Goal: Find specific page/section: Find specific page/section

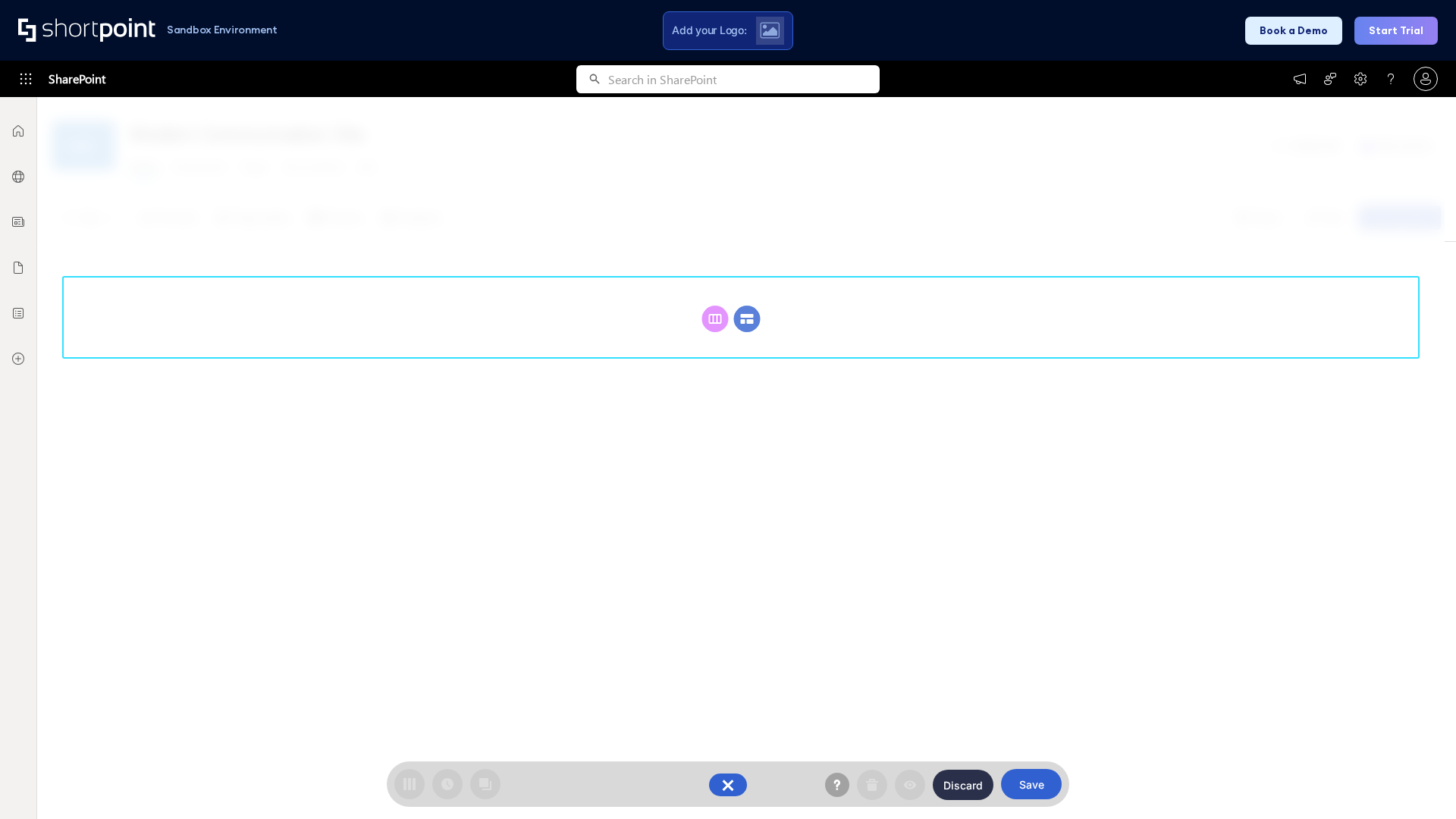
scroll to position [208, 0]
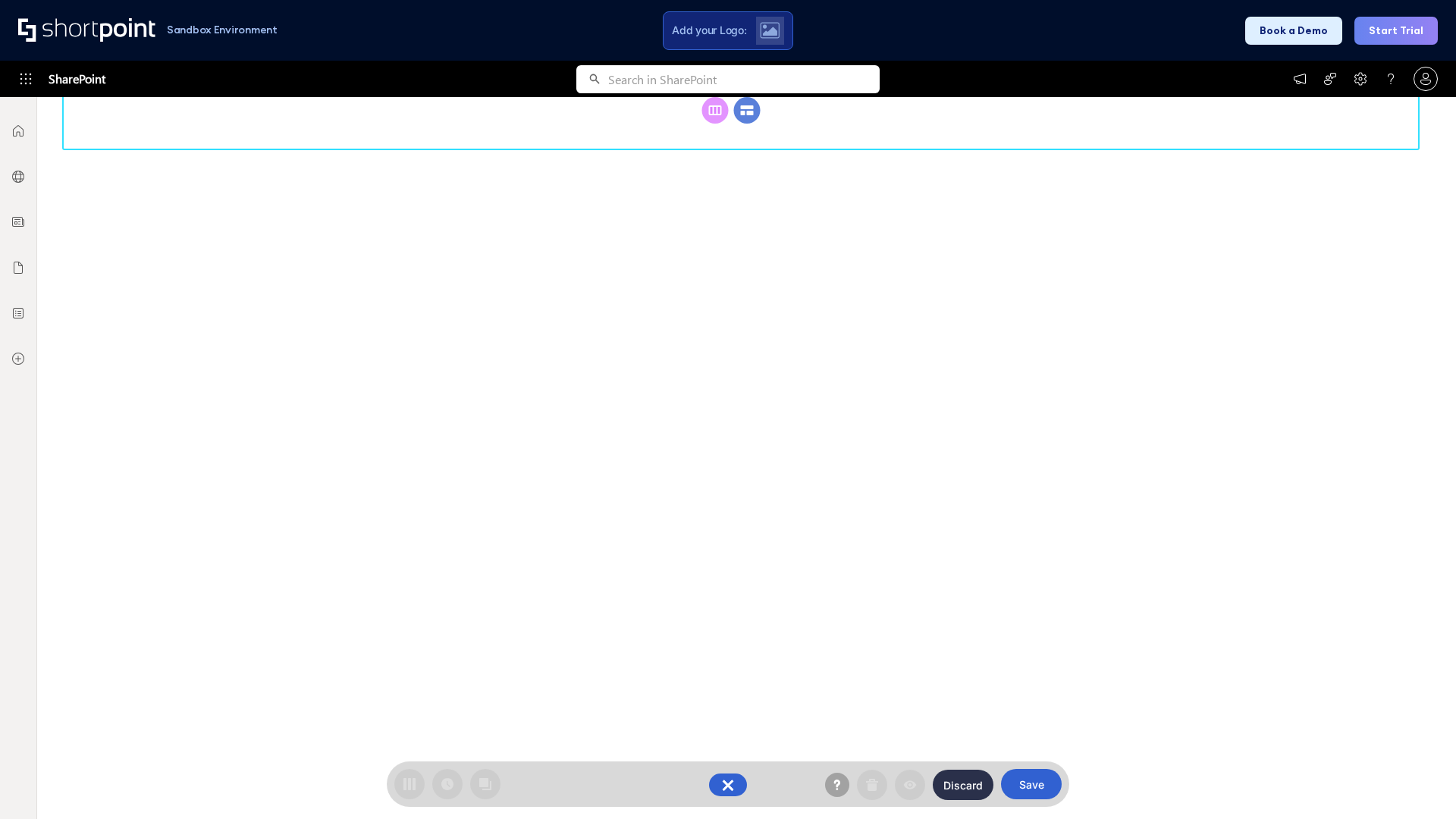
click at [747, 124] on circle at bounding box center [747, 110] width 27 height 27
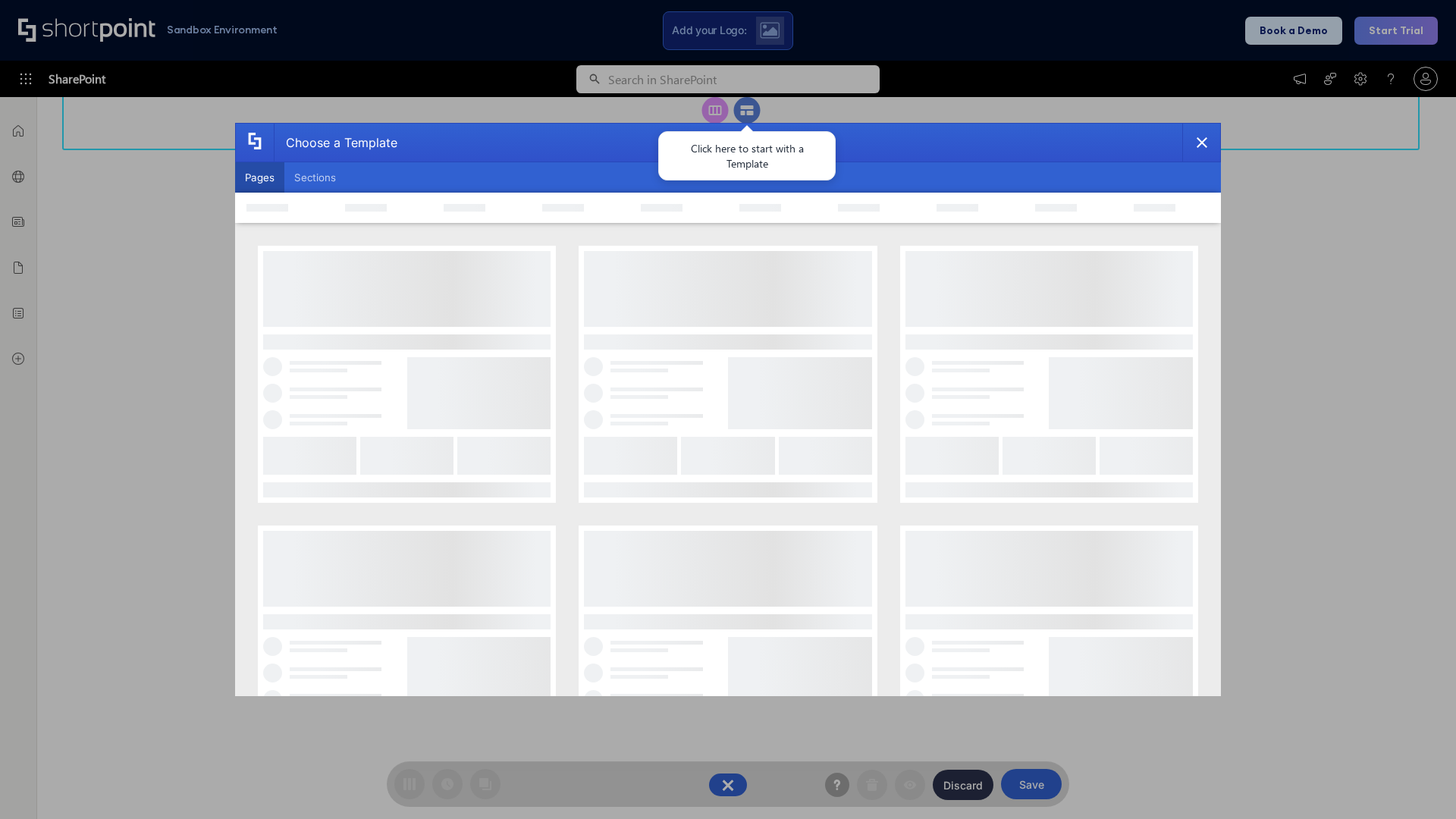
scroll to position [0, 0]
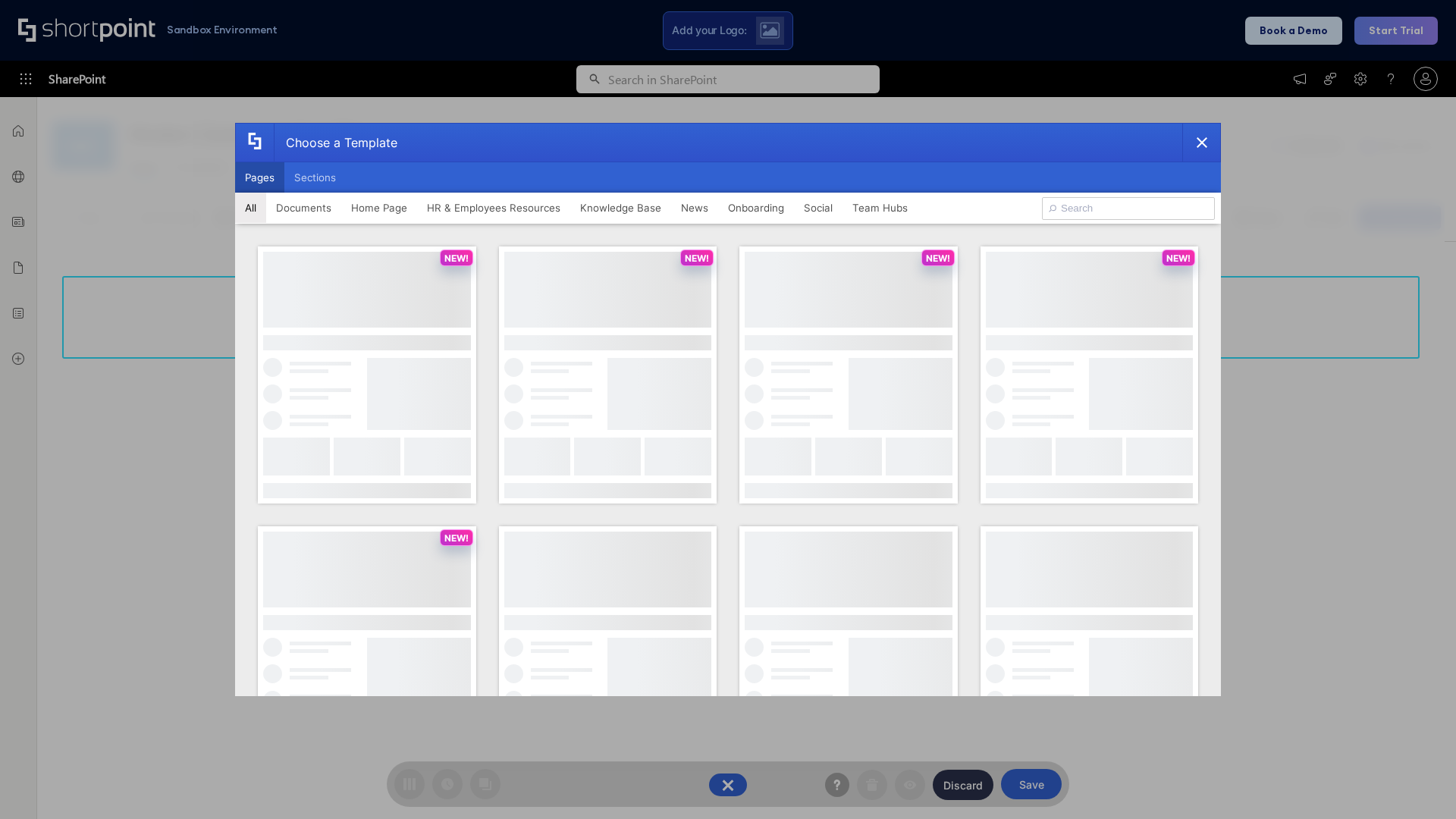
click at [260, 177] on button "Pages" at bounding box center [259, 177] width 49 height 30
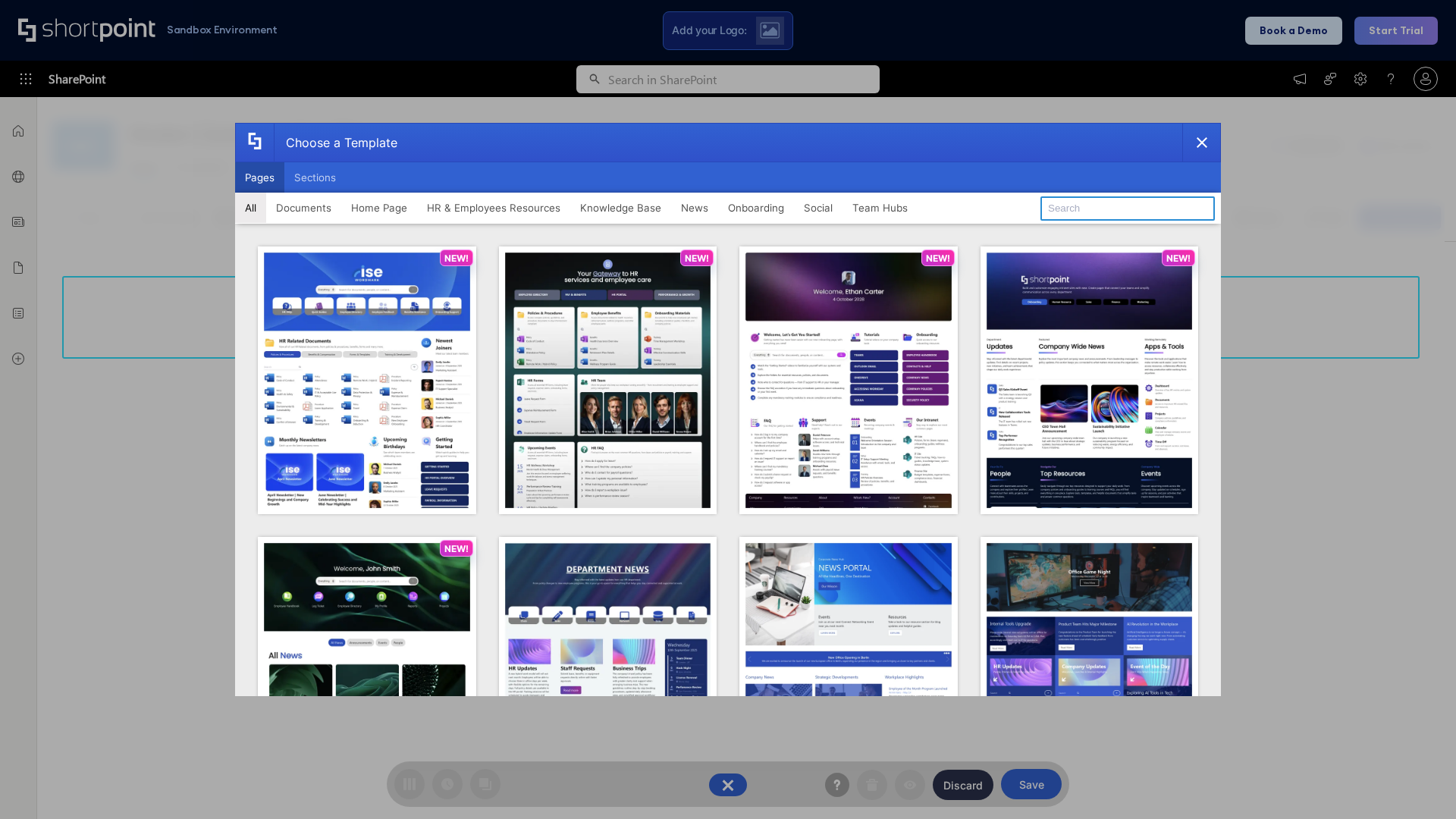
type input "Intranet Layout 5"
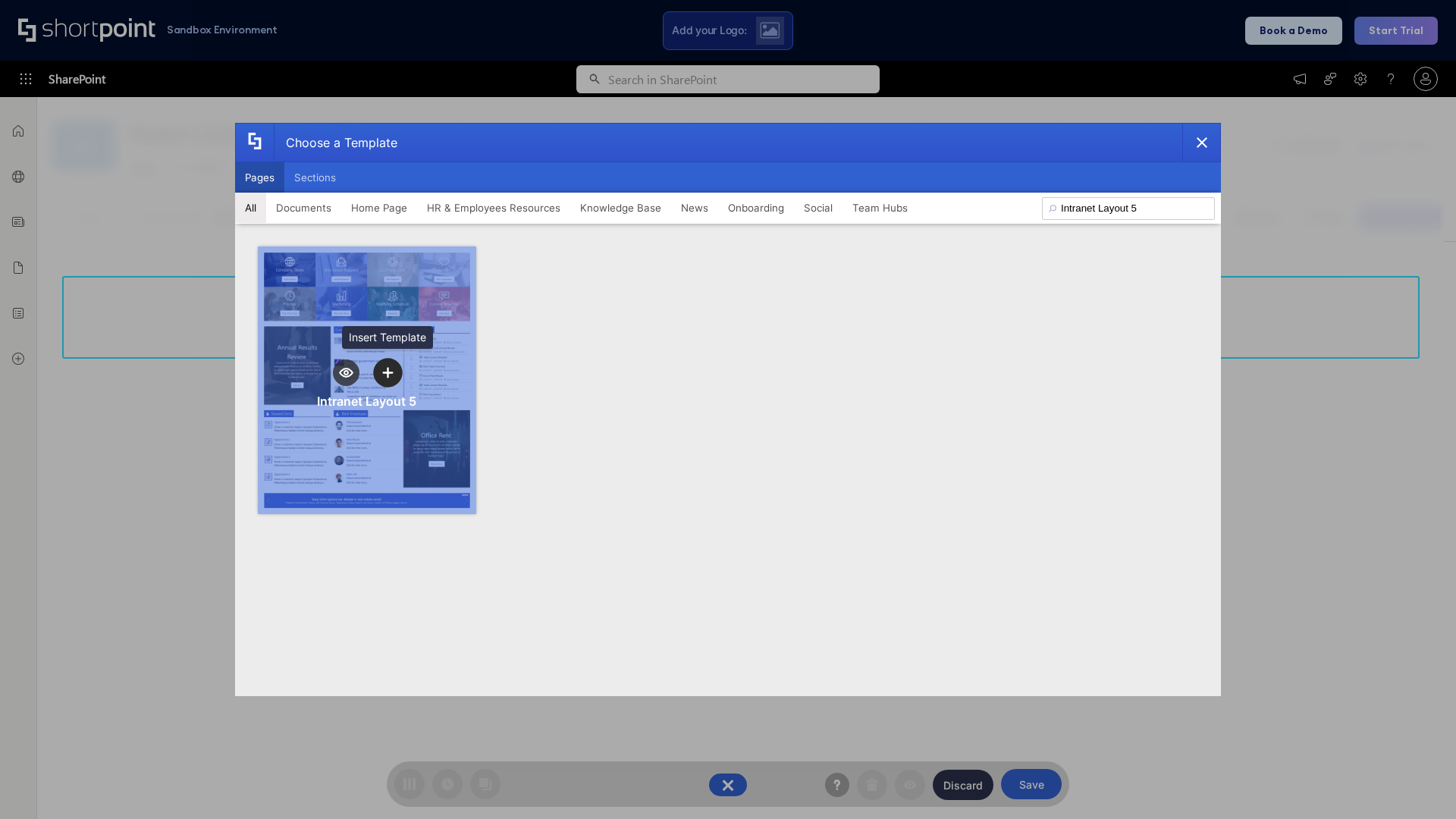
click at [388, 373] on icon "template selector" at bounding box center [388, 373] width 11 height 11
